Goal: Check status: Check status

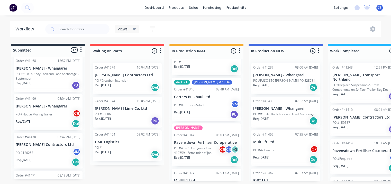
click at [33, 71] on p "PO ##3 616 Body Lock and Load Anchorage - September" at bounding box center [48, 75] width 65 height 9
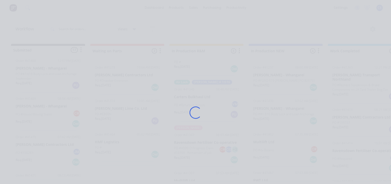
click at [33, 67] on div "Loading..." at bounding box center [195, 92] width 391 height 184
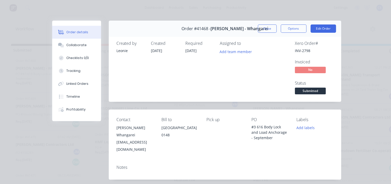
click at [264, 31] on button "Close" at bounding box center [267, 28] width 19 height 8
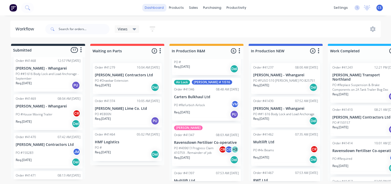
click at [157, 7] on link "dashboard" at bounding box center [154, 8] width 24 height 8
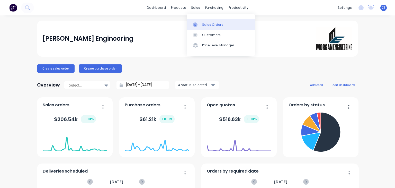
click at [211, 24] on div "Sales Orders" at bounding box center [212, 24] width 21 height 5
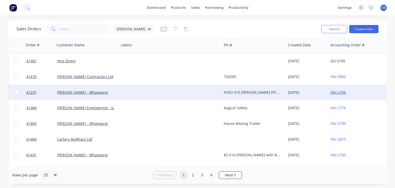
click at [337, 94] on link "INV-2705" at bounding box center [337, 92] width 15 height 5
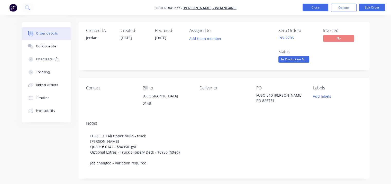
click at [316, 7] on button "Close" at bounding box center [316, 8] width 26 height 8
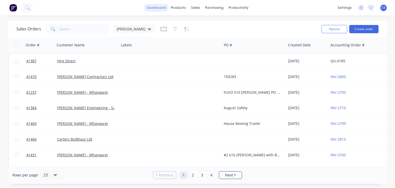
click at [160, 6] on link "dashboard" at bounding box center [156, 8] width 24 height 8
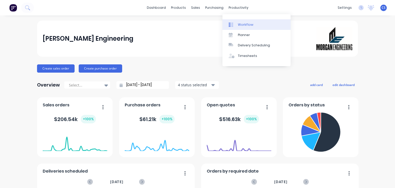
click at [244, 23] on div "Workflow" at bounding box center [245, 24] width 15 height 5
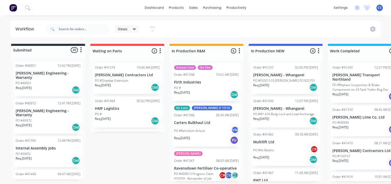
click at [108, 75] on p "[PERSON_NAME] Contractors Ltd" at bounding box center [127, 75] width 65 height 4
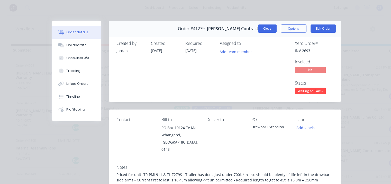
click at [266, 29] on button "Close" at bounding box center [267, 28] width 19 height 8
